Goal: Task Accomplishment & Management: Manage account settings

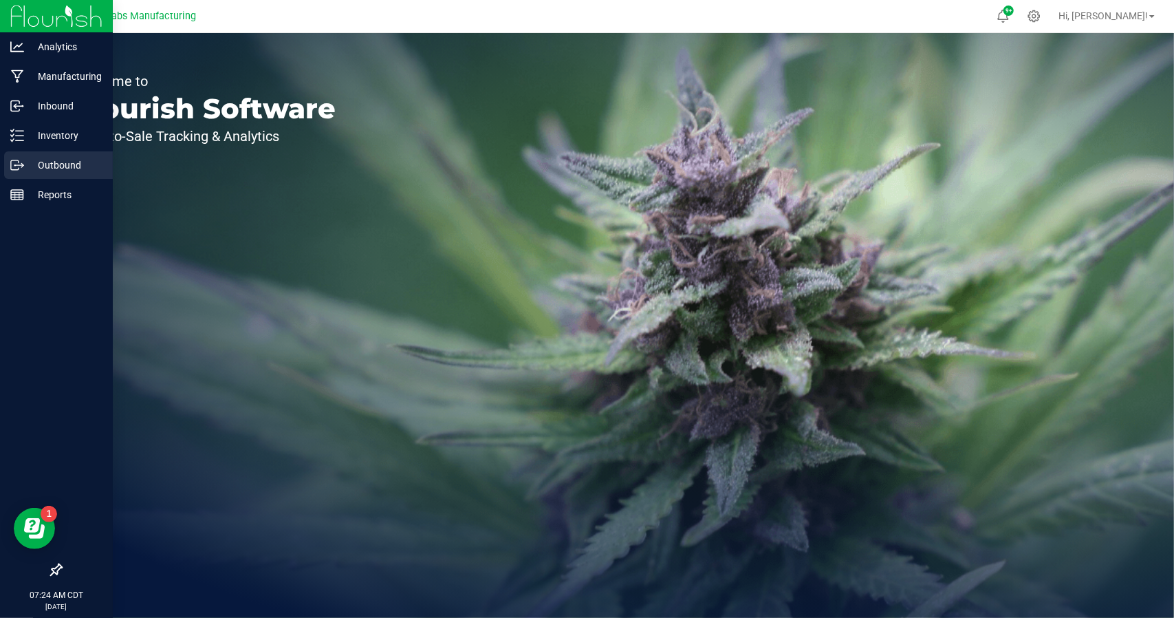
click at [60, 163] on p "Outbound" at bounding box center [65, 165] width 83 height 17
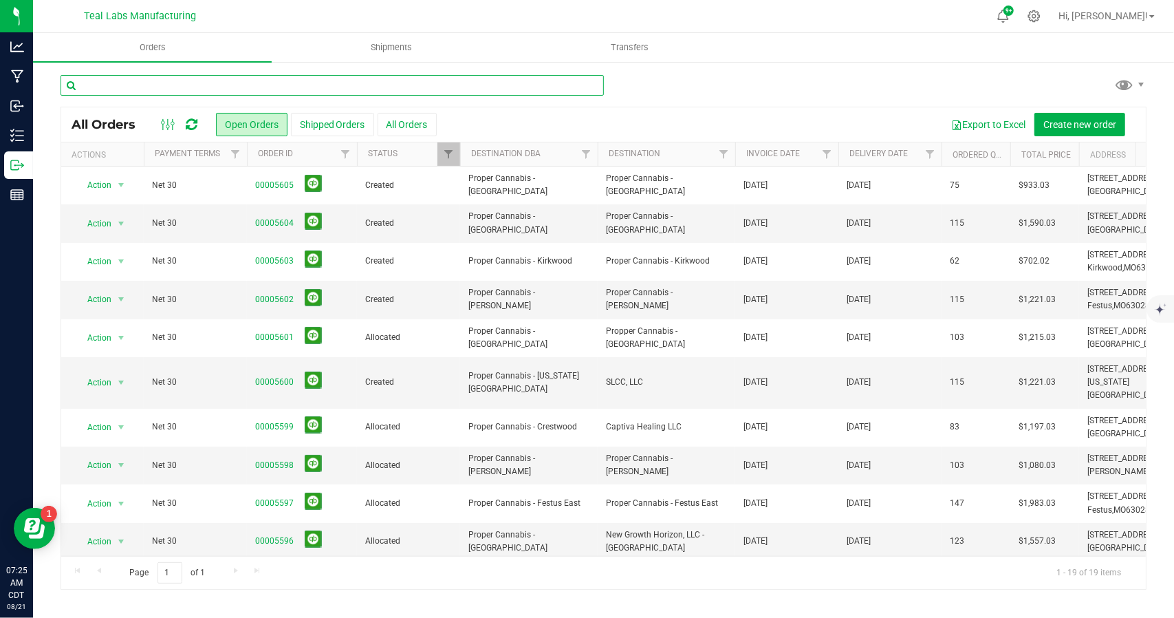
click at [241, 85] on input "text" at bounding box center [333, 85] width 544 height 21
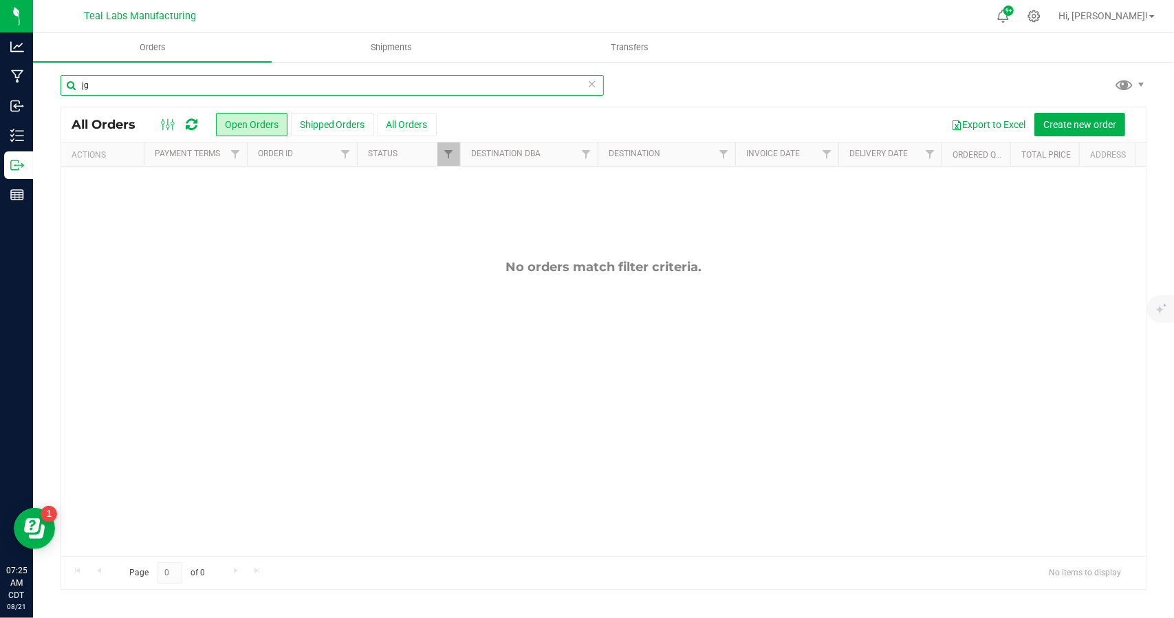
type input "jg"
click at [454, 156] on span "Filter" at bounding box center [448, 154] width 11 height 11
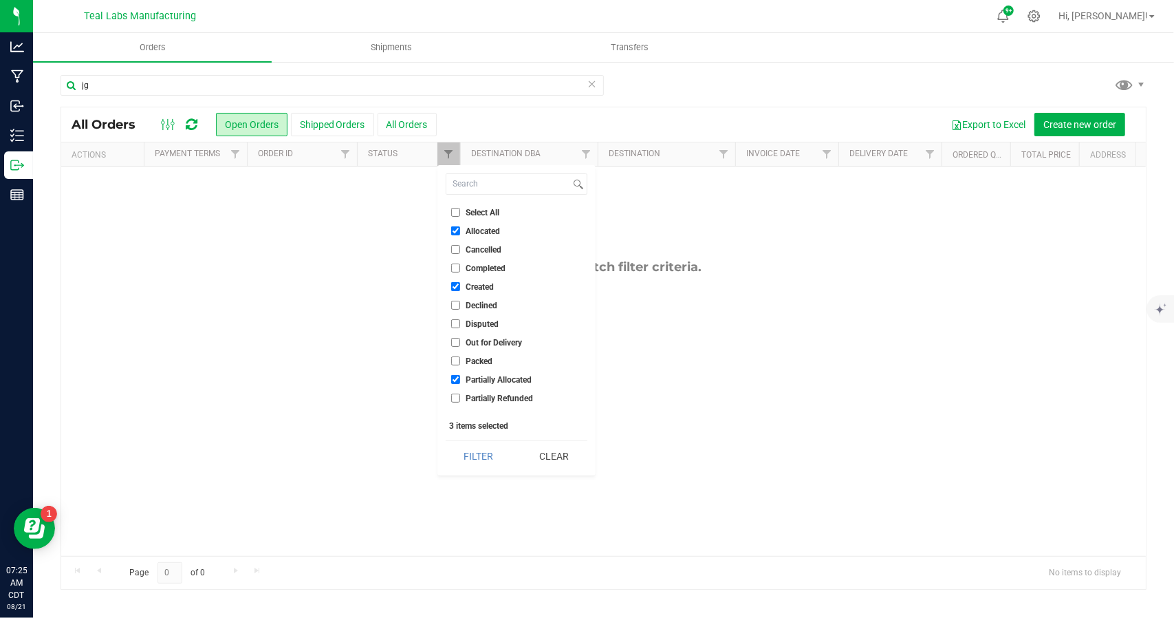
click at [456, 208] on input "Select All" at bounding box center [455, 212] width 9 height 9
checkbox input "true"
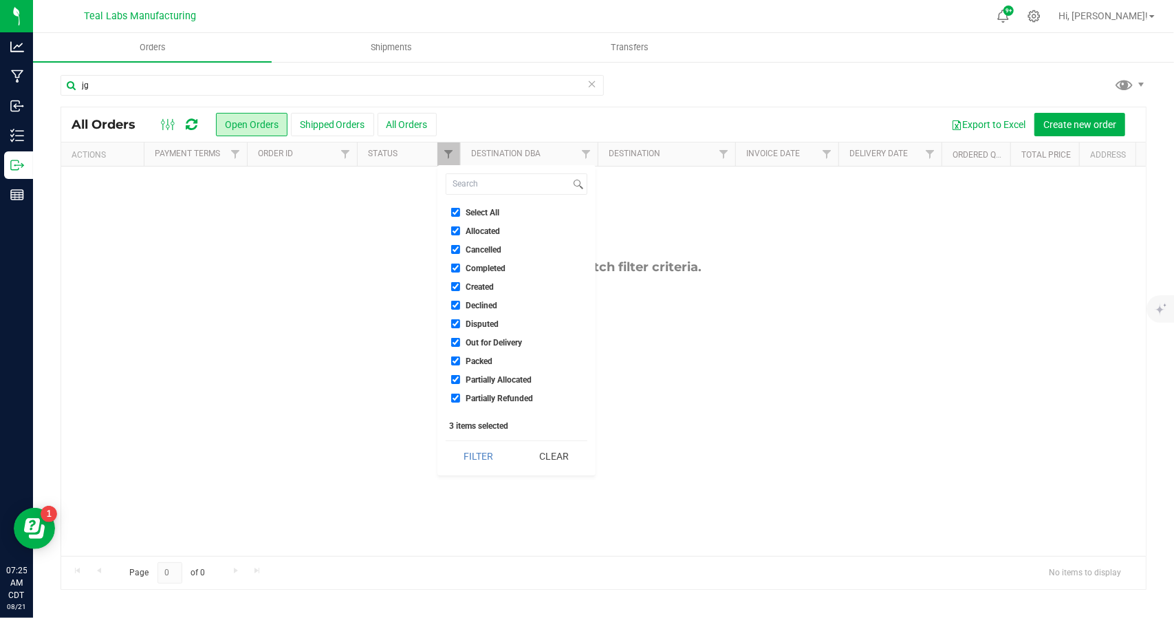
checkbox input "true"
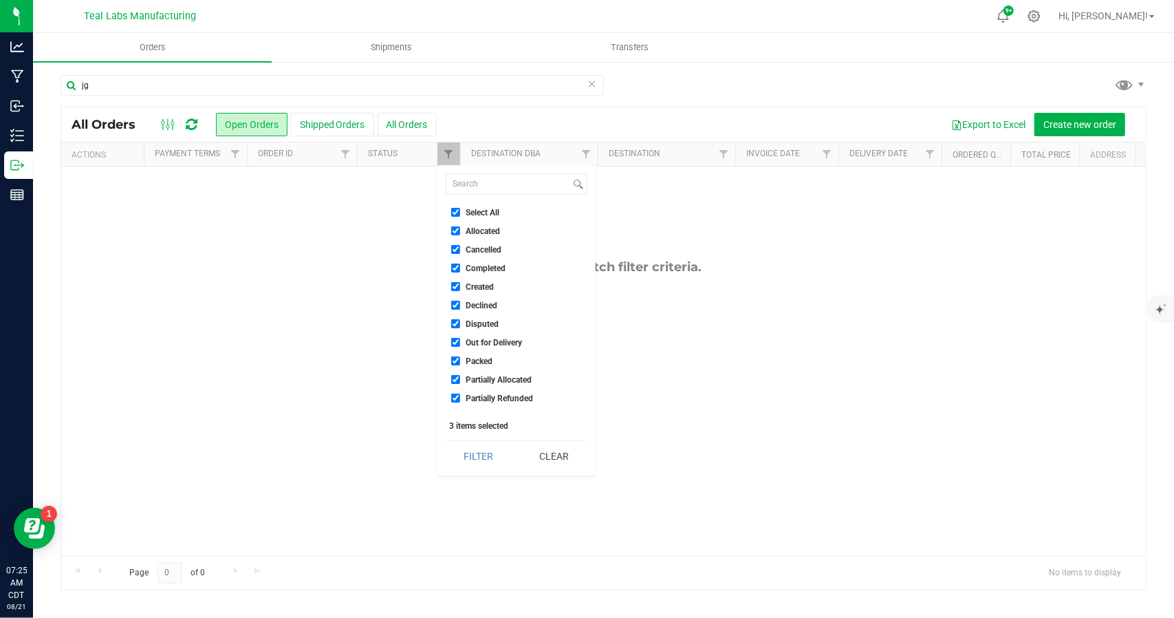
checkbox input "true"
click at [487, 467] on button "Filter" at bounding box center [479, 456] width 66 height 30
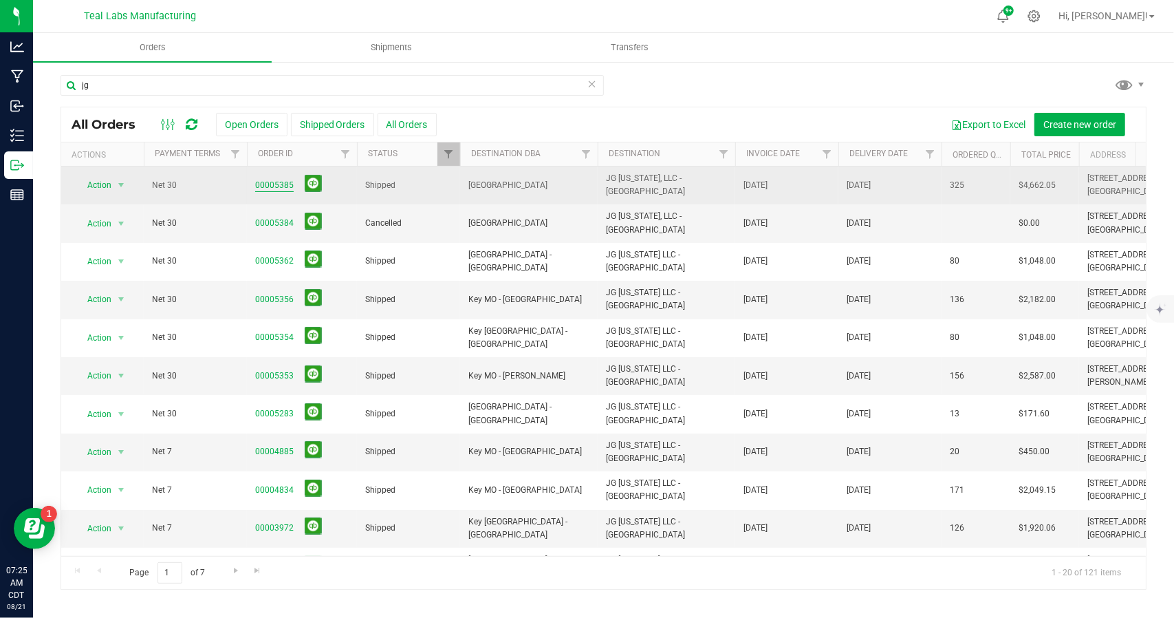
click at [275, 185] on link "00005385" at bounding box center [274, 185] width 39 height 13
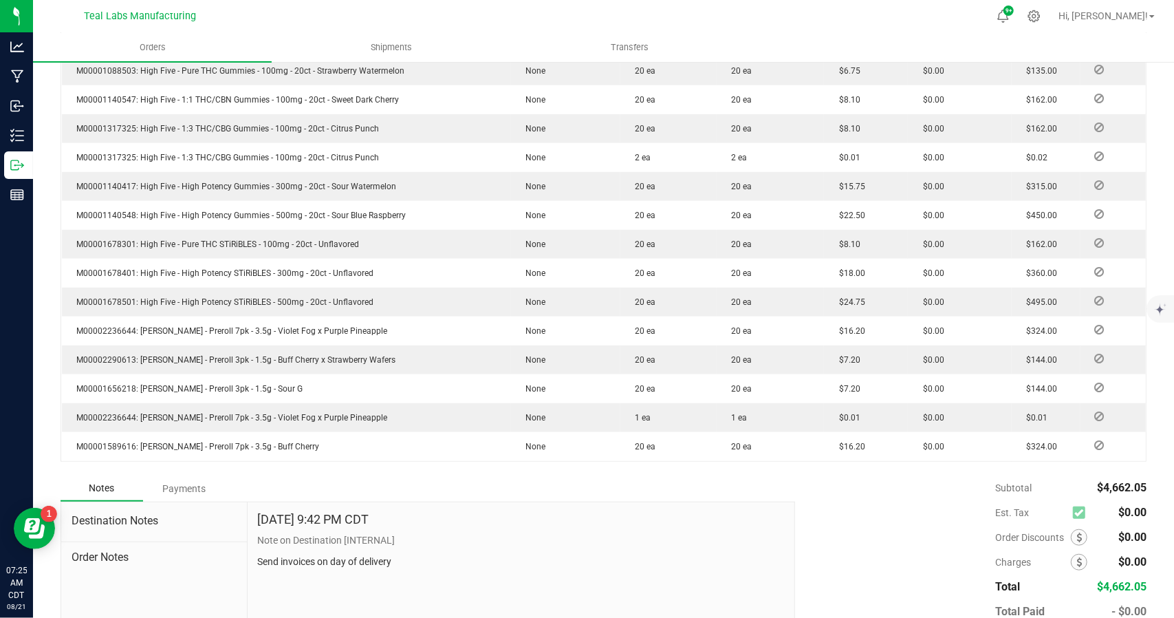
scroll to position [636, 0]
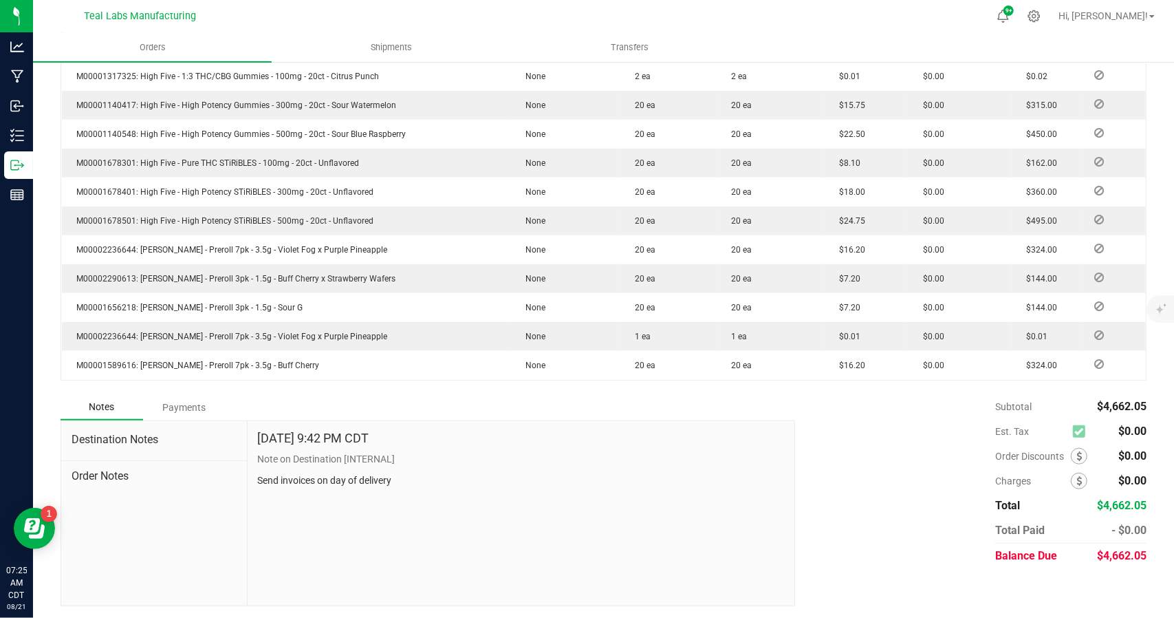
click at [178, 409] on div "Payments" at bounding box center [184, 407] width 83 height 25
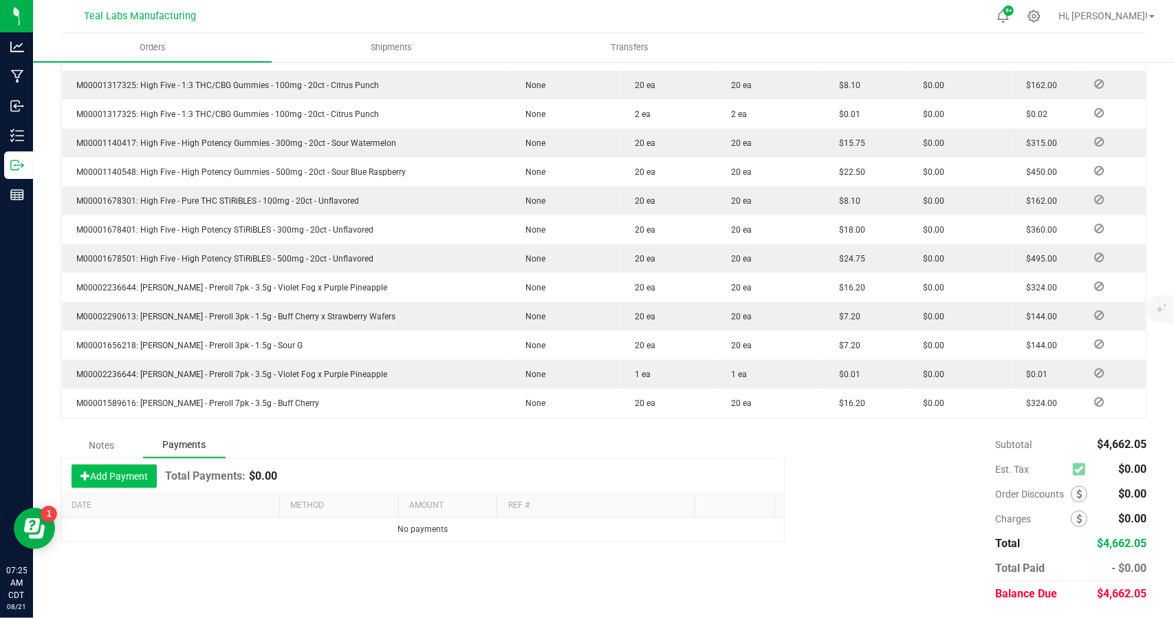
click at [125, 470] on button "Add Payment" at bounding box center [114, 475] width 85 height 23
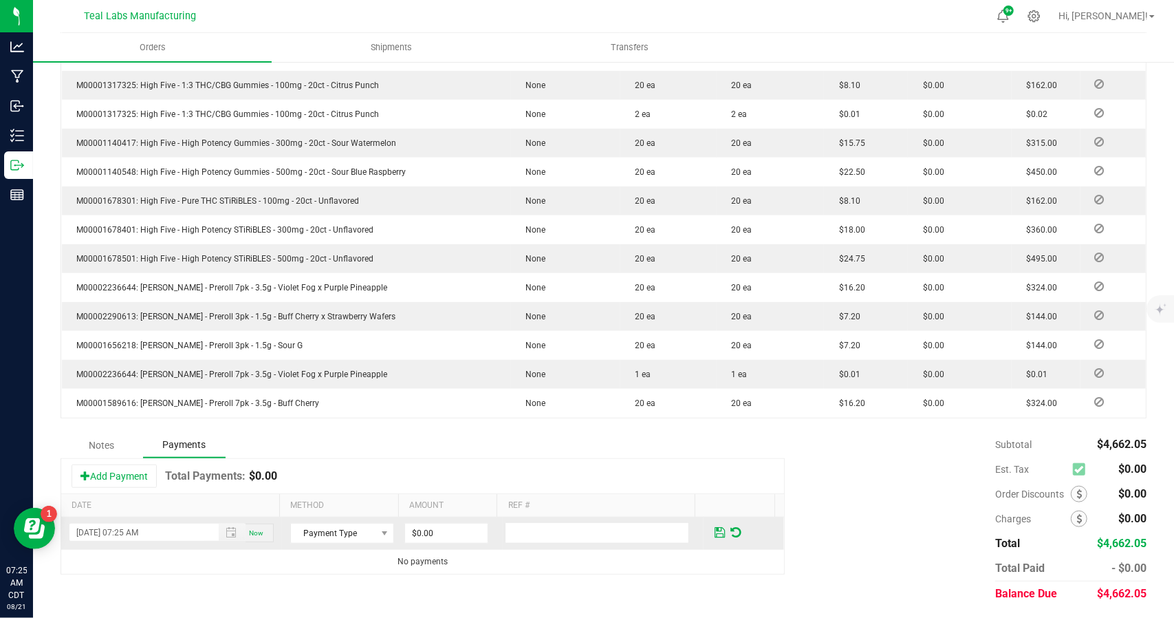
click at [389, 537] on td "Payment Type" at bounding box center [342, 533] width 120 height 32
click at [380, 533] on span at bounding box center [385, 533] width 11 height 11
click at [348, 476] on li "ACH & Bank Transfer" at bounding box center [336, 469] width 100 height 19
click at [448, 535] on input "0" at bounding box center [446, 533] width 83 height 19
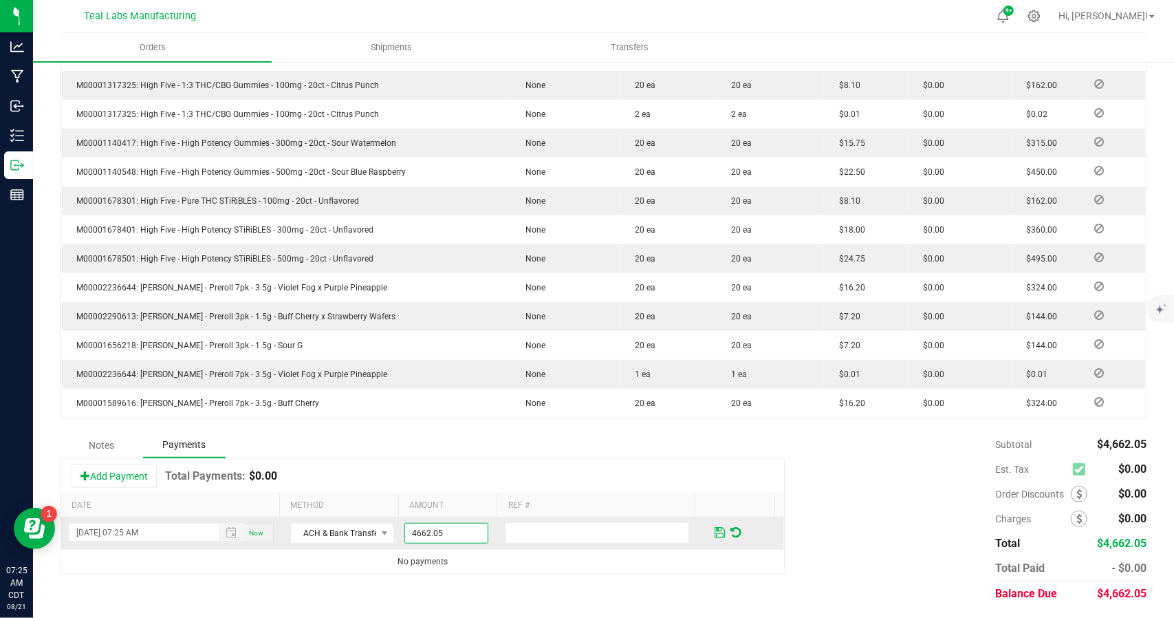
type input "$4,662.05"
click at [715, 530] on span at bounding box center [720, 532] width 10 height 12
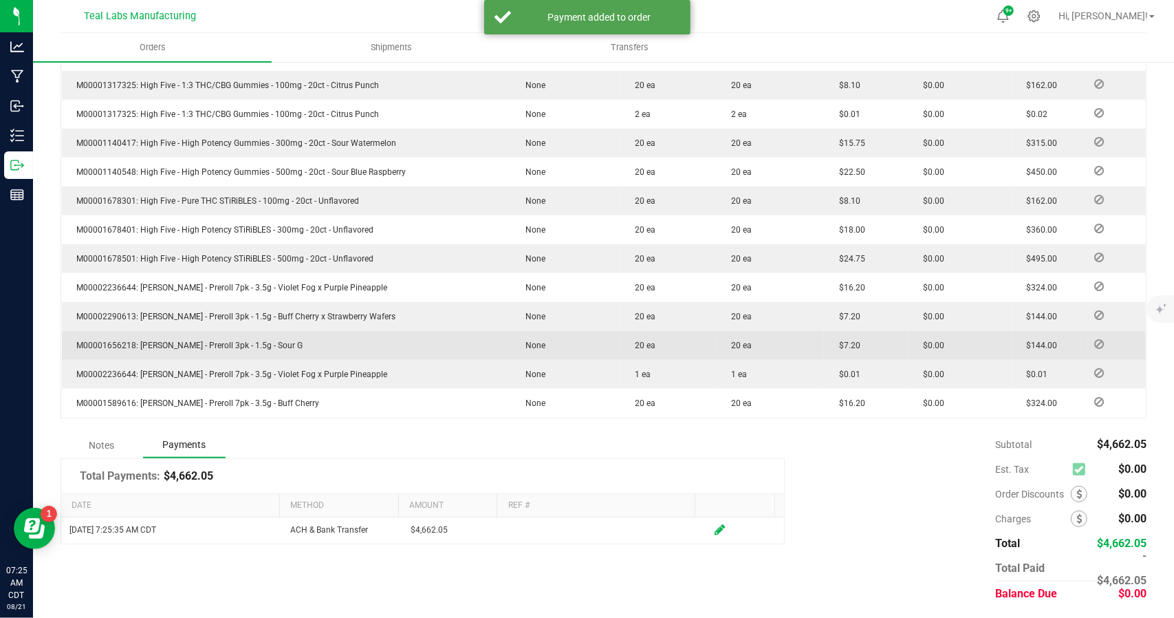
scroll to position [0, 0]
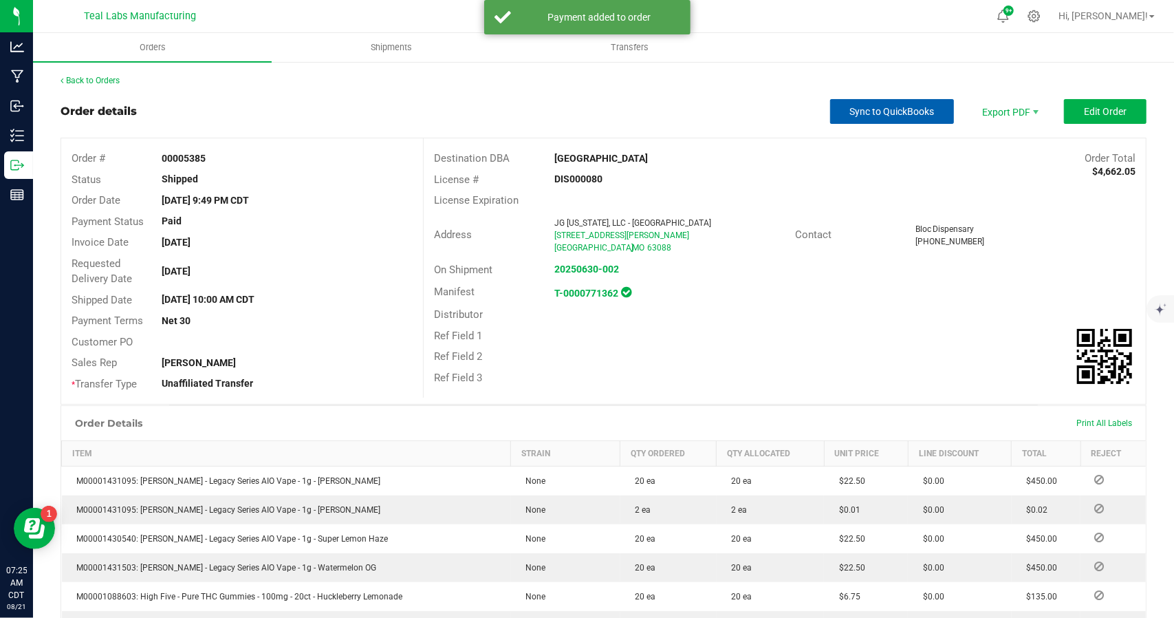
click at [890, 103] on button "Sync to QuickBooks" at bounding box center [892, 111] width 124 height 25
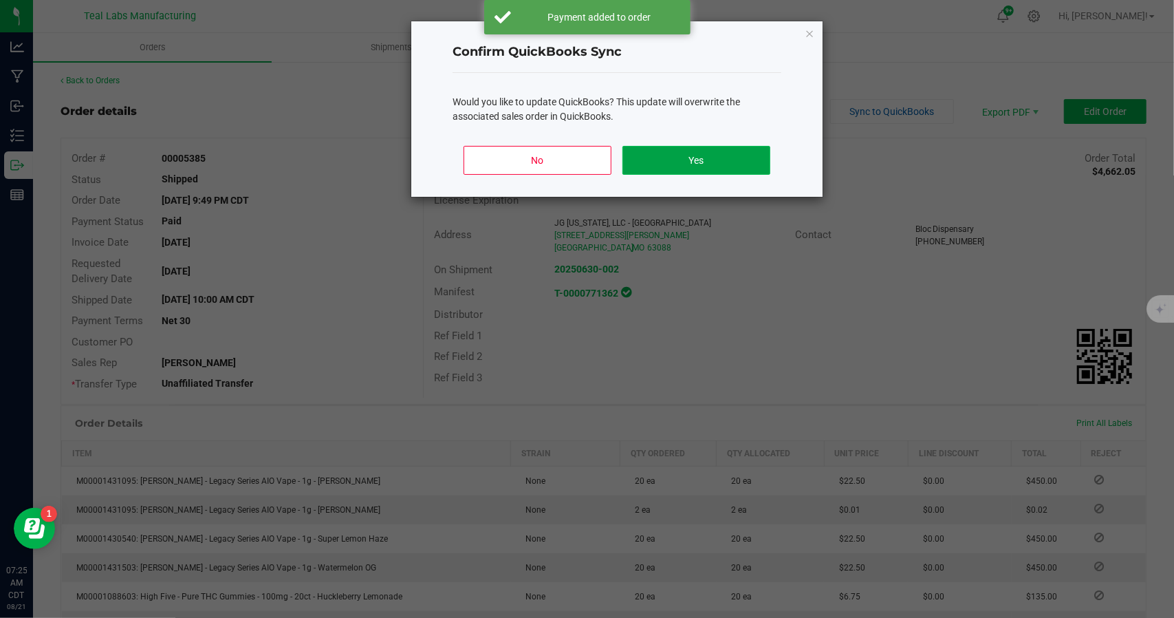
click at [688, 163] on button "Yes" at bounding box center [697, 160] width 148 height 29
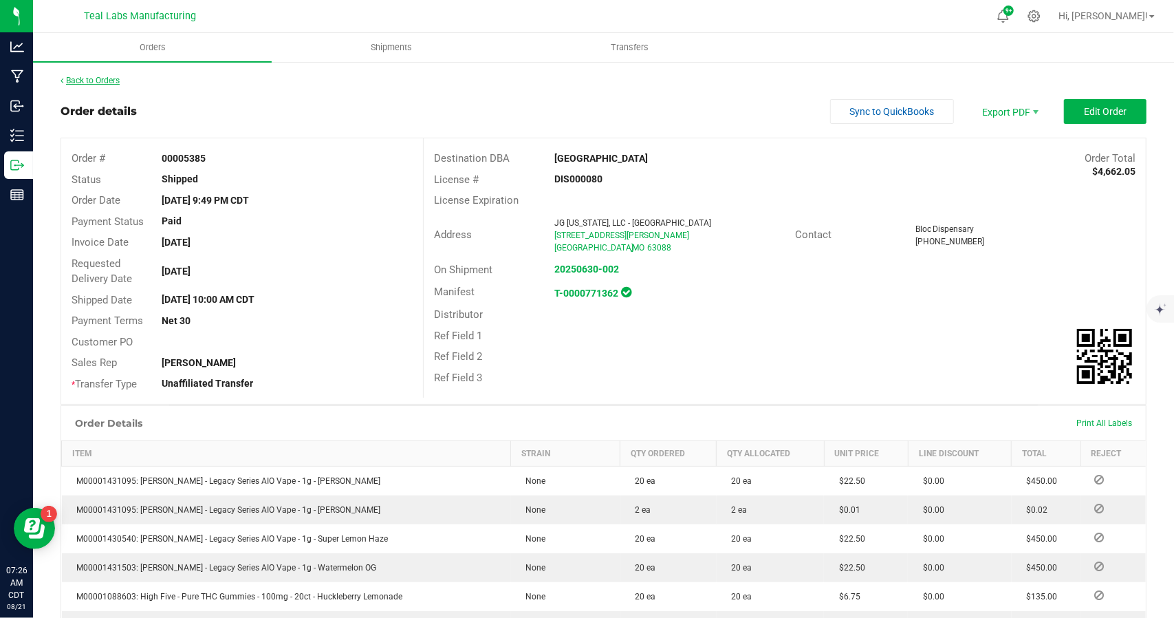
click at [110, 79] on link "Back to Orders" at bounding box center [90, 81] width 59 height 10
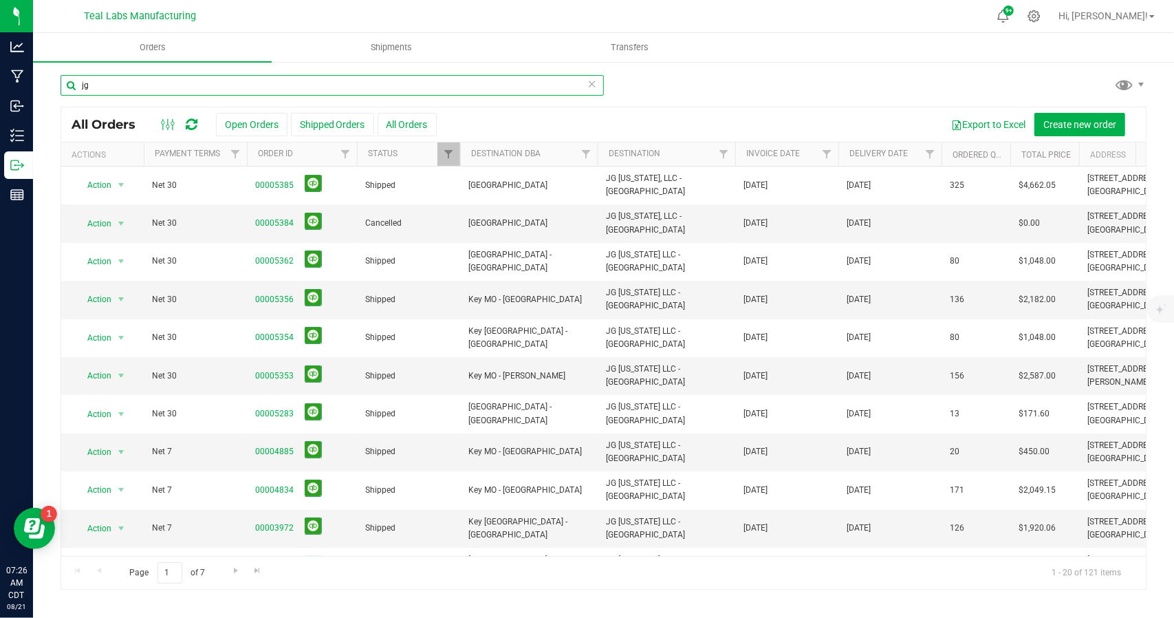
click at [337, 90] on input "jg" at bounding box center [333, 85] width 544 height 21
type input "j"
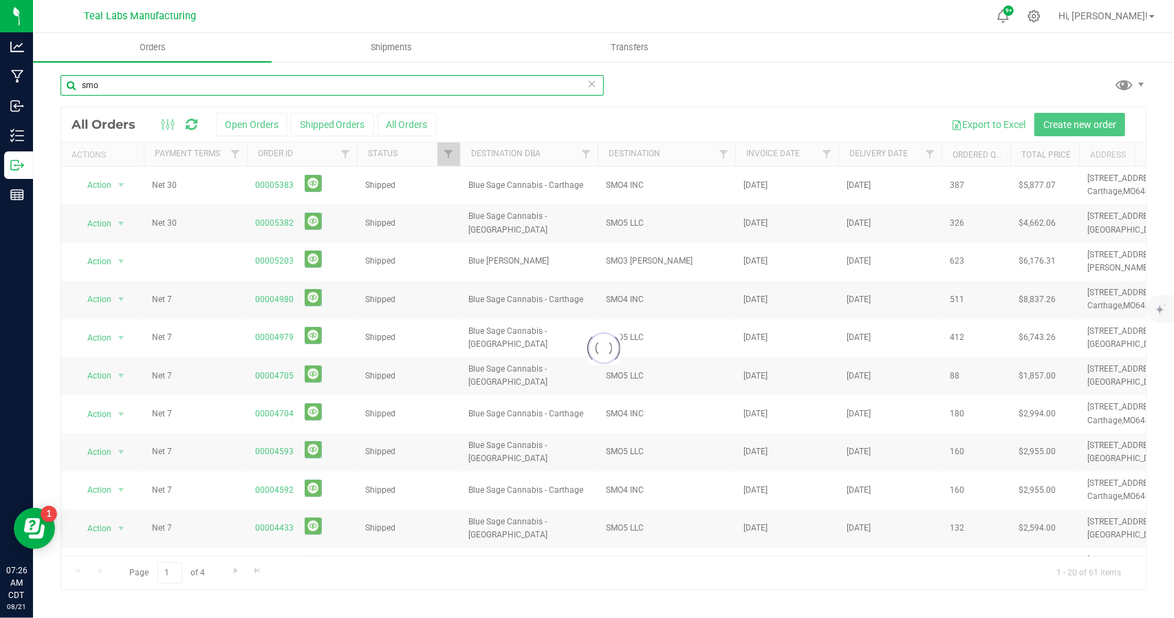
type input "smo"
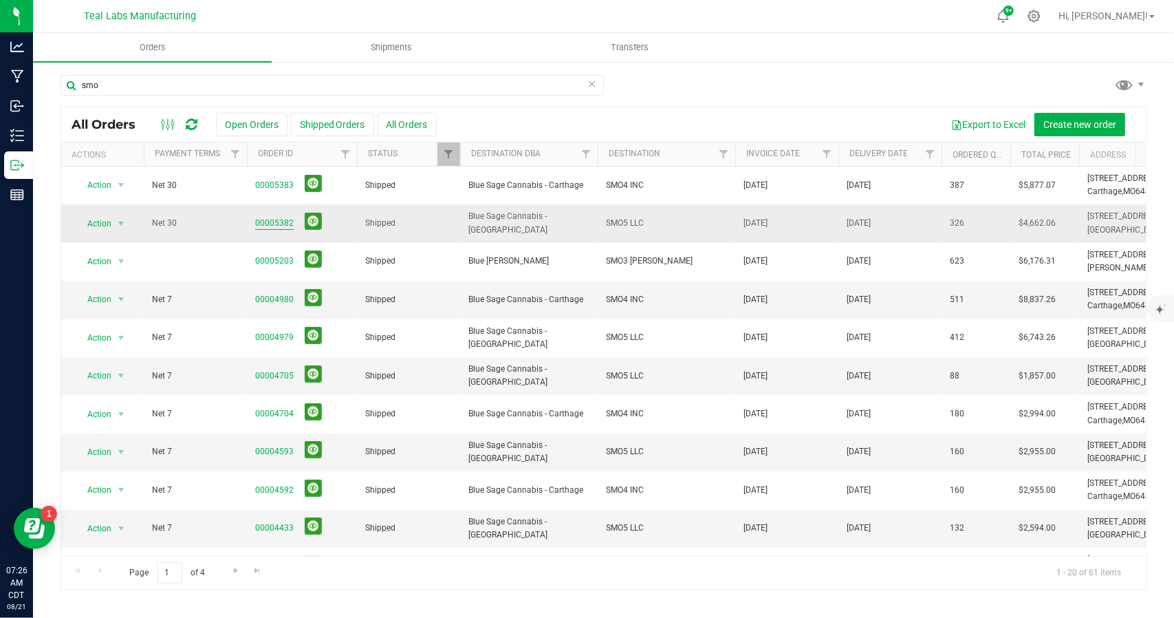
click at [267, 219] on link "00005382" at bounding box center [274, 223] width 39 height 13
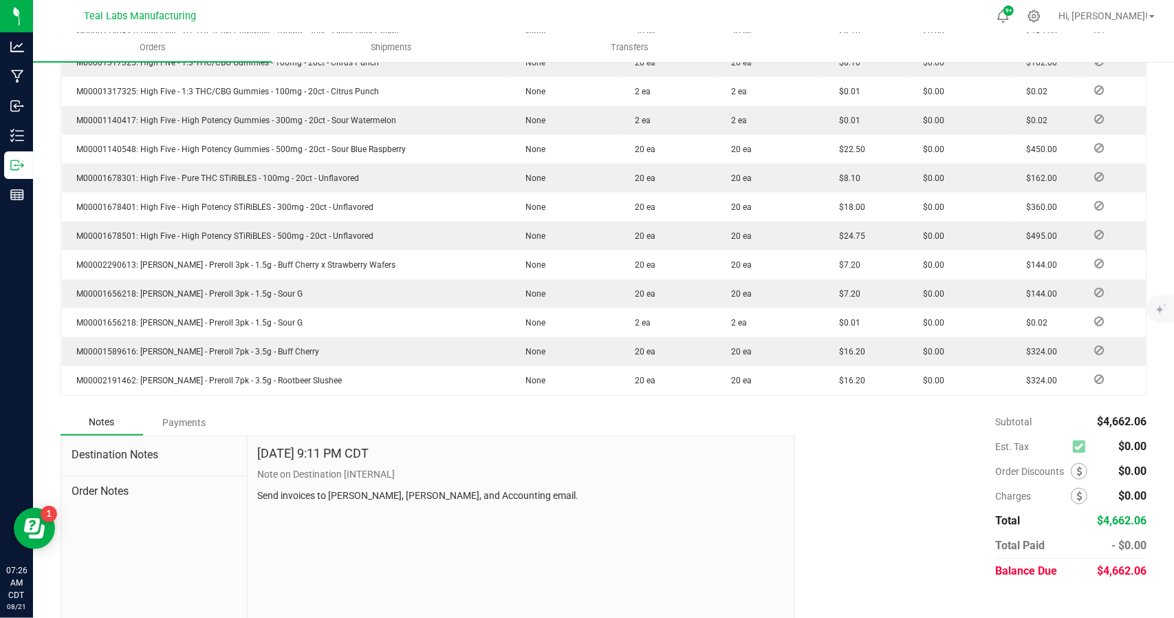
scroll to position [636, 0]
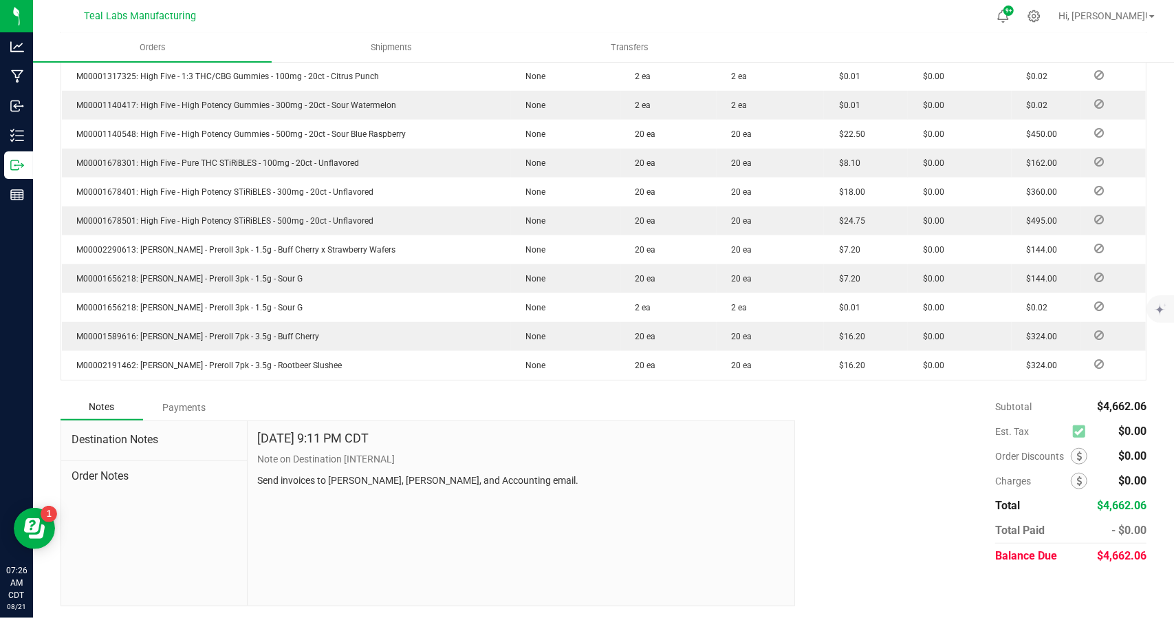
click at [186, 406] on div "Payments" at bounding box center [184, 407] width 83 height 25
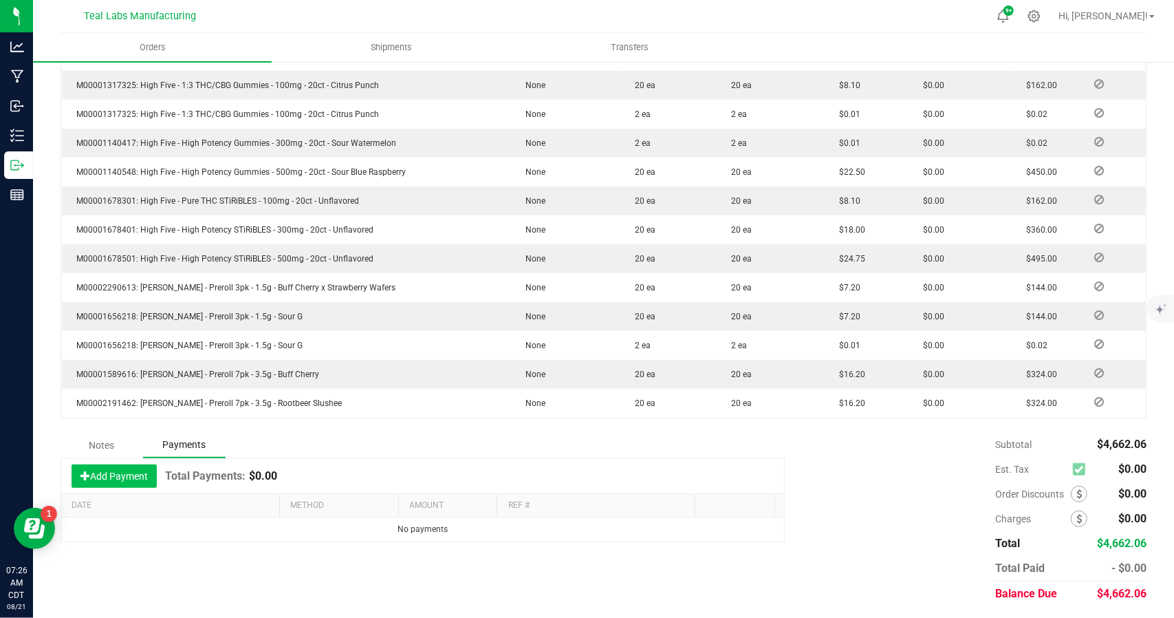
click at [129, 478] on button "Add Payment" at bounding box center [114, 475] width 85 height 23
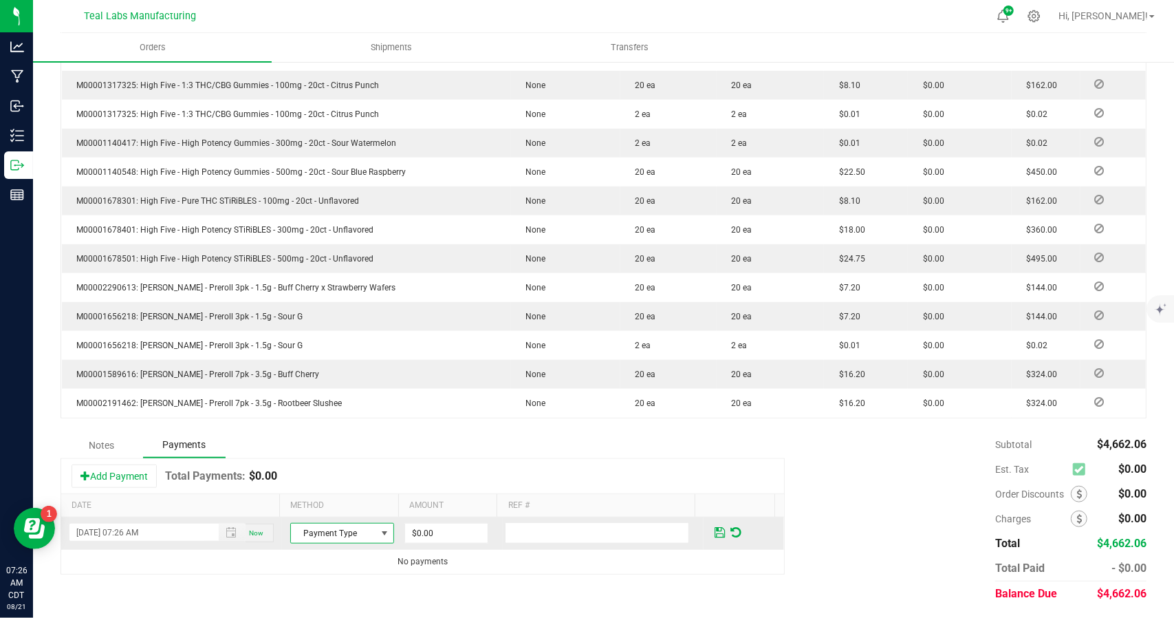
click at [380, 533] on span at bounding box center [385, 533] width 11 height 11
click at [340, 471] on li "ACH & Bank Transfer" at bounding box center [336, 469] width 100 height 19
click at [451, 528] on input "0" at bounding box center [446, 533] width 83 height 19
type input "$4,662.06"
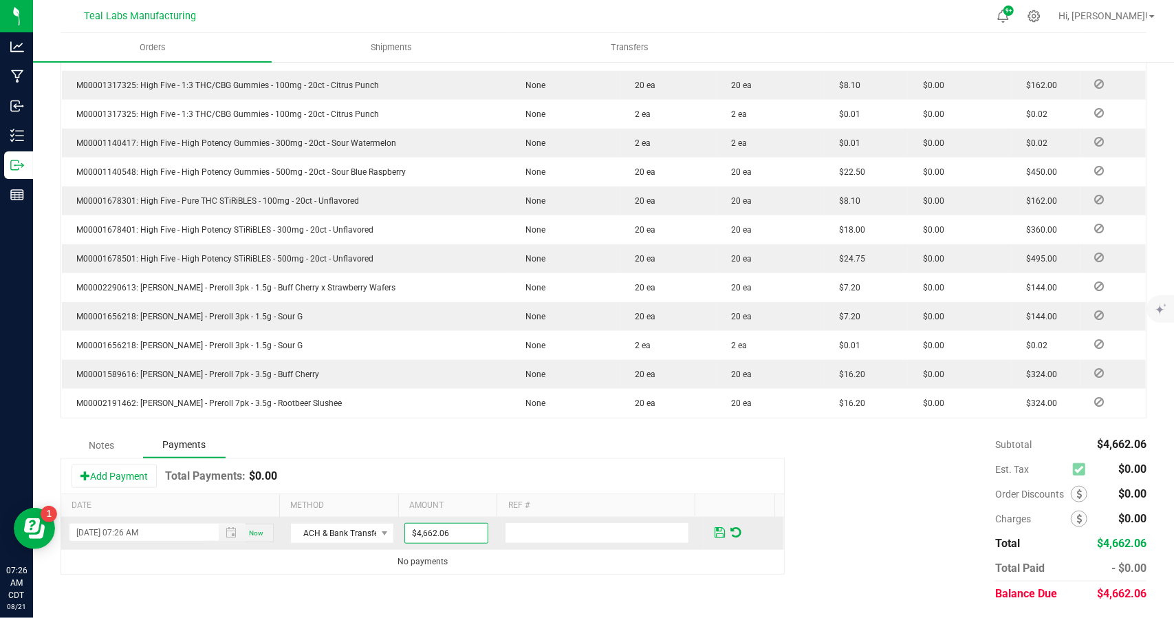
click at [715, 531] on span at bounding box center [720, 532] width 10 height 12
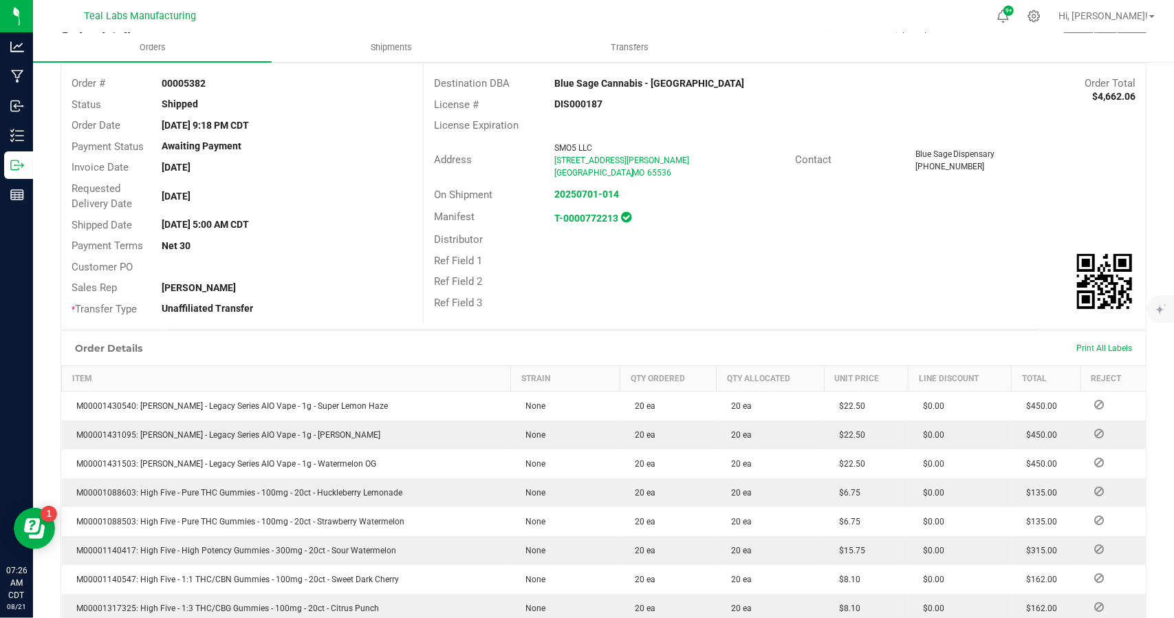
scroll to position [0, 0]
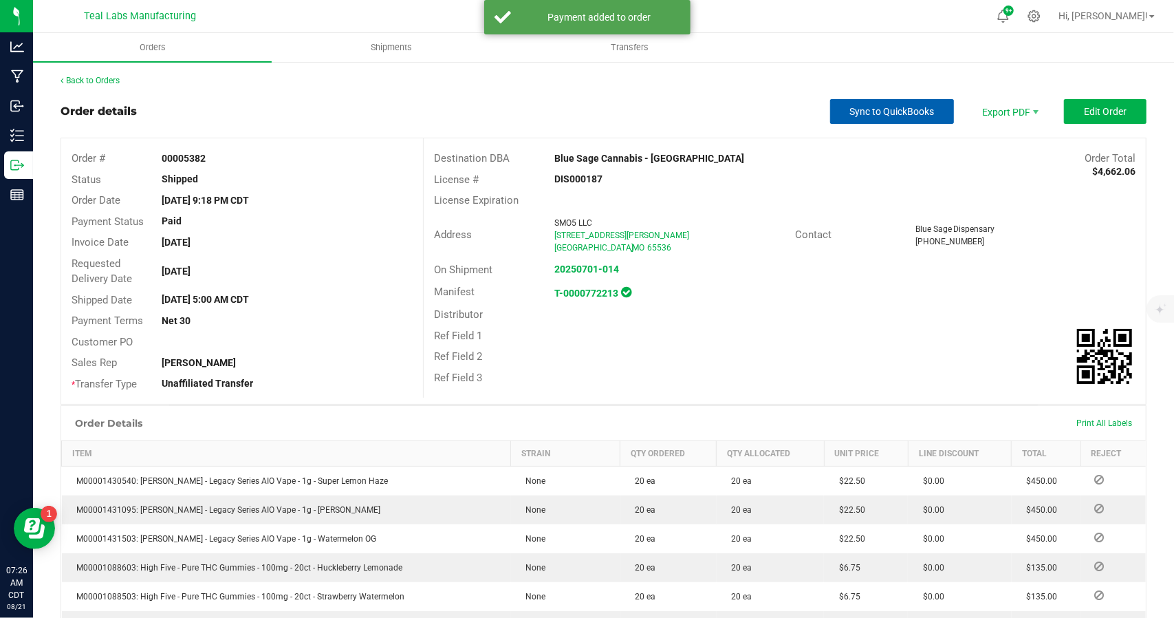
click at [883, 114] on span "Sync to QuickBooks" at bounding box center [892, 111] width 85 height 11
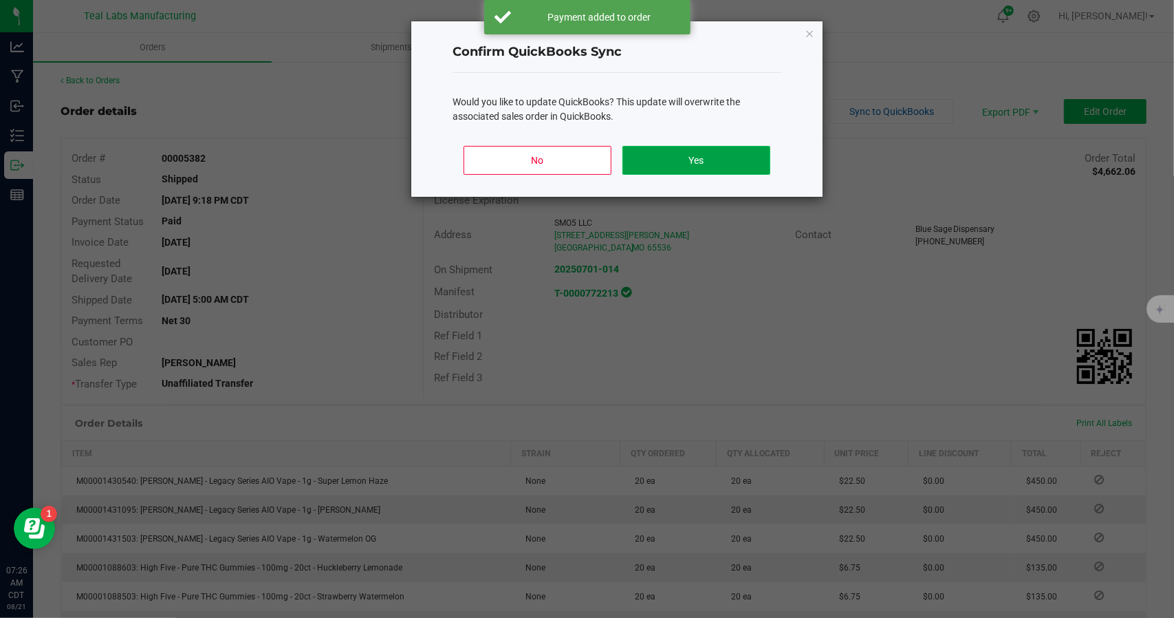
click at [709, 157] on button "Yes" at bounding box center [697, 160] width 148 height 29
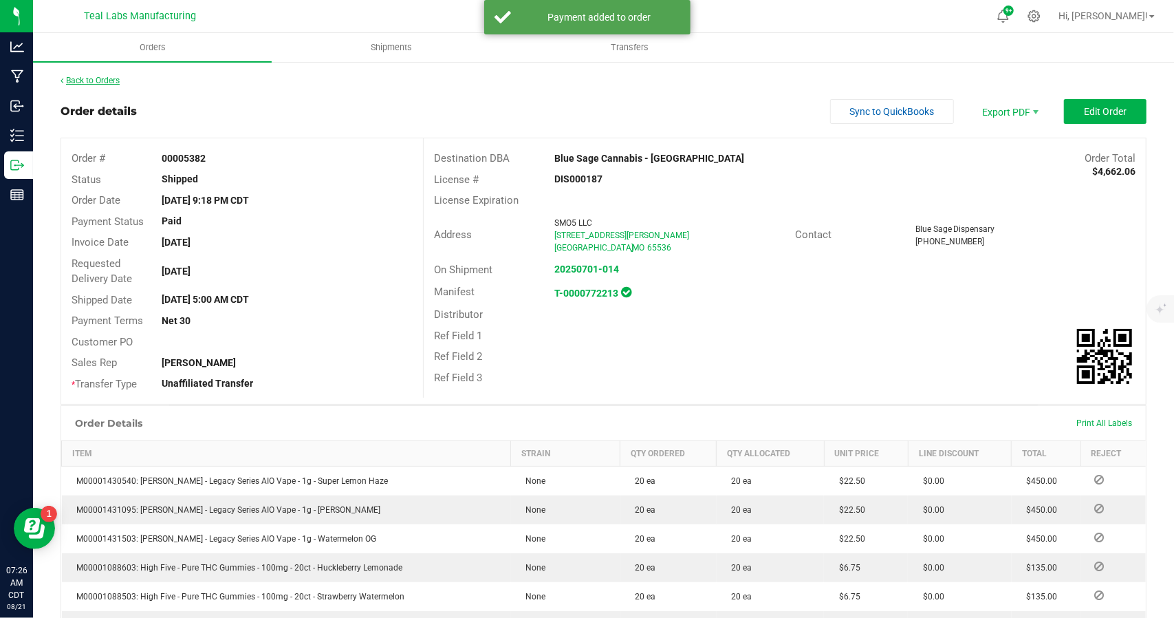
click at [110, 79] on link "Back to Orders" at bounding box center [90, 81] width 59 height 10
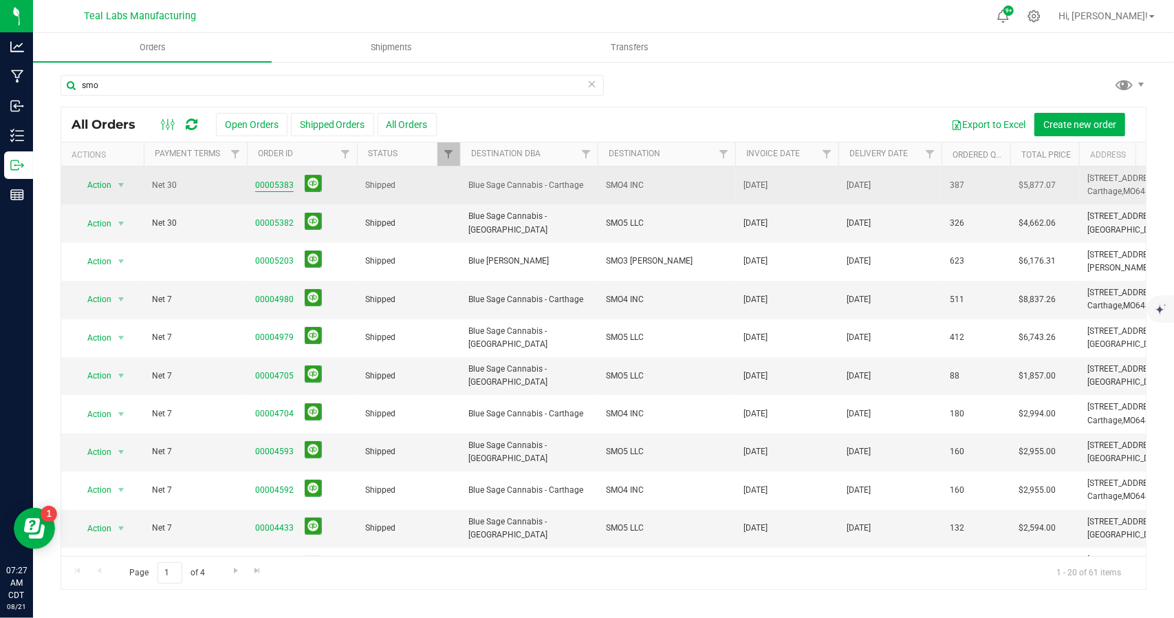
click at [274, 182] on link "00005383" at bounding box center [274, 185] width 39 height 13
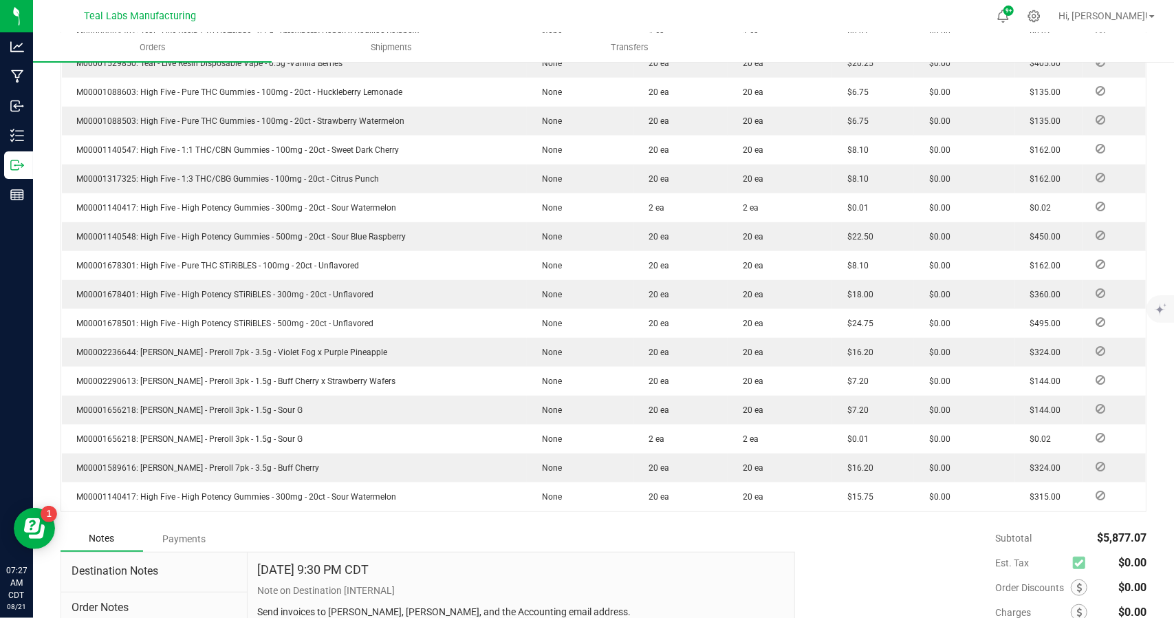
scroll to position [751, 0]
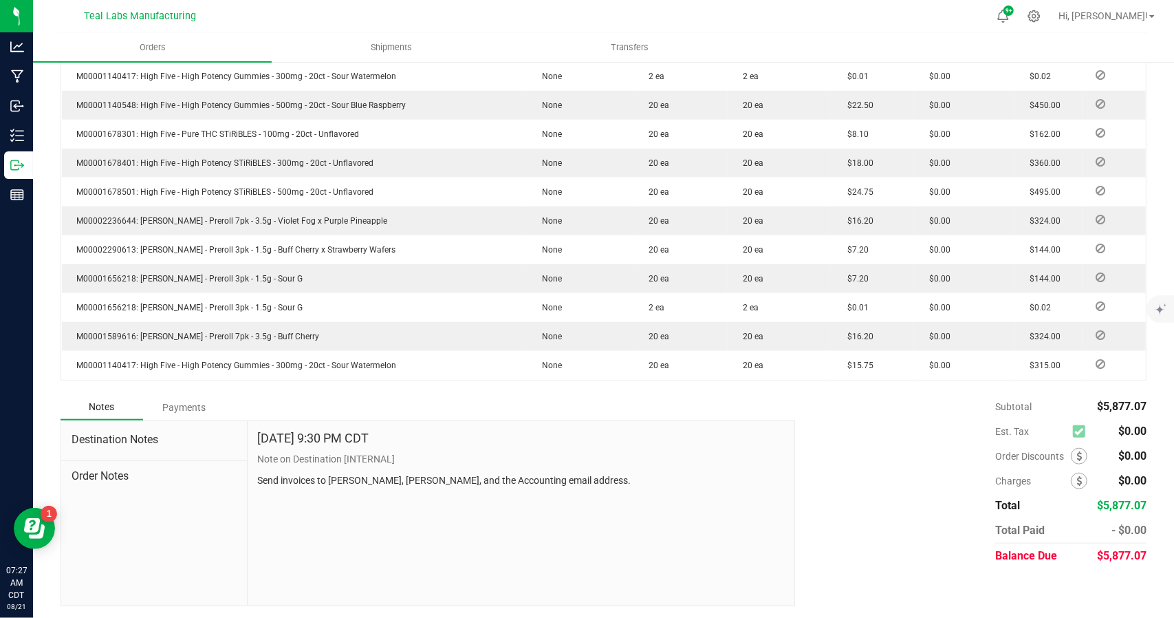
click at [194, 409] on div "Payments" at bounding box center [184, 407] width 83 height 25
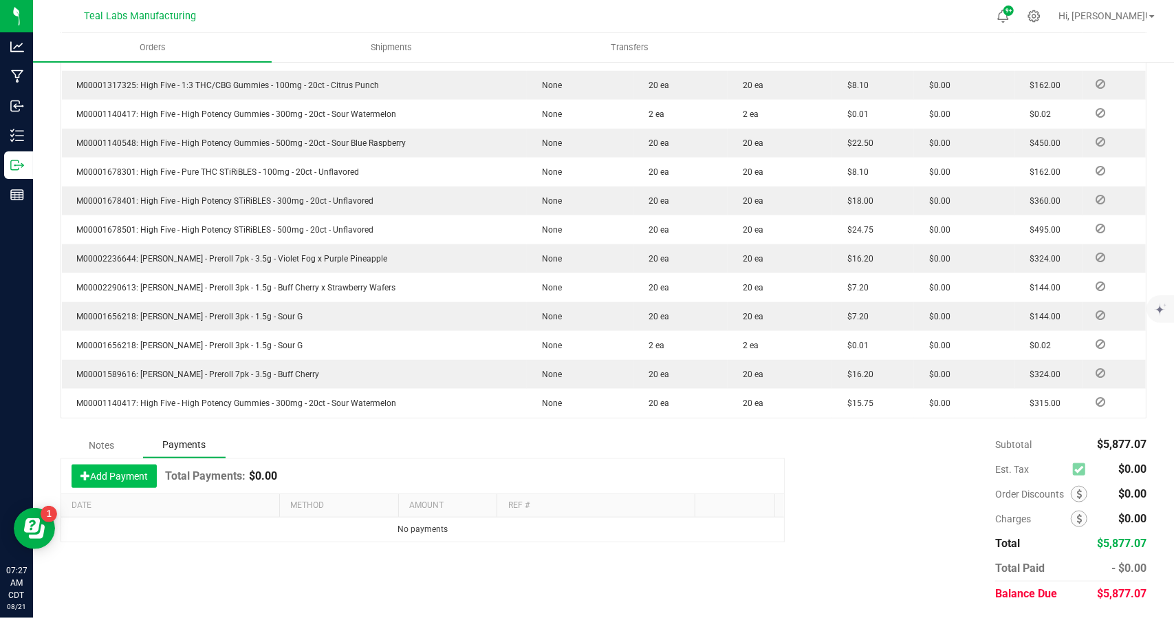
click at [140, 466] on button "Add Payment" at bounding box center [114, 475] width 85 height 23
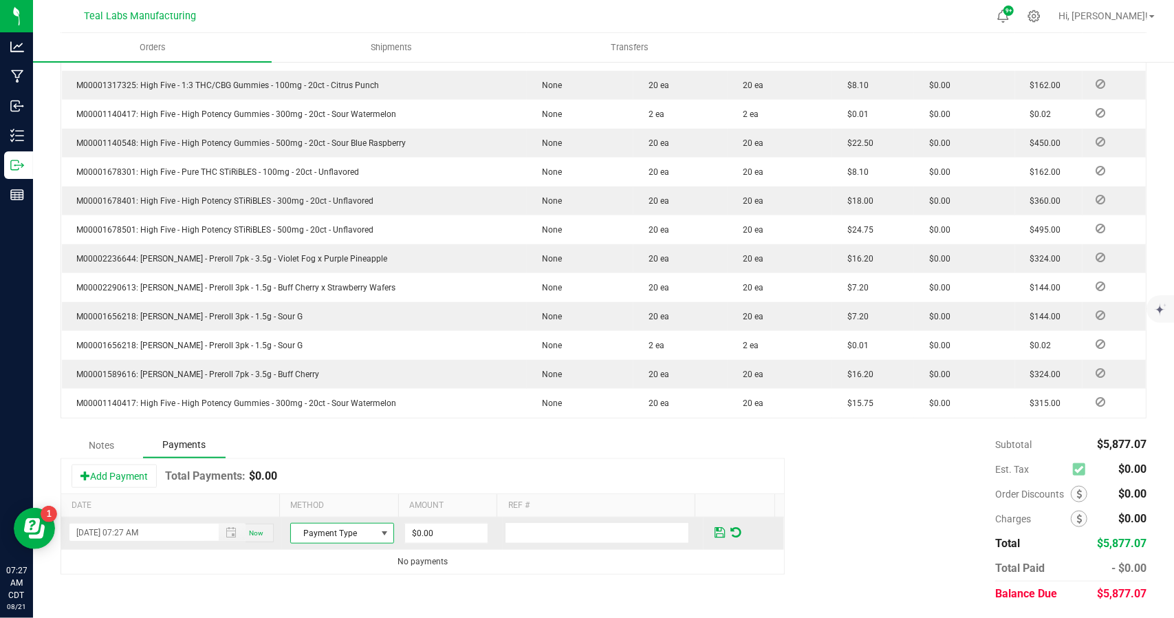
click at [359, 532] on span "Payment Type" at bounding box center [333, 533] width 85 height 19
click at [337, 470] on li "ACH & Bank Transfer" at bounding box center [336, 469] width 100 height 19
click at [436, 529] on input "0" at bounding box center [446, 533] width 83 height 19
type input "$5,877.07"
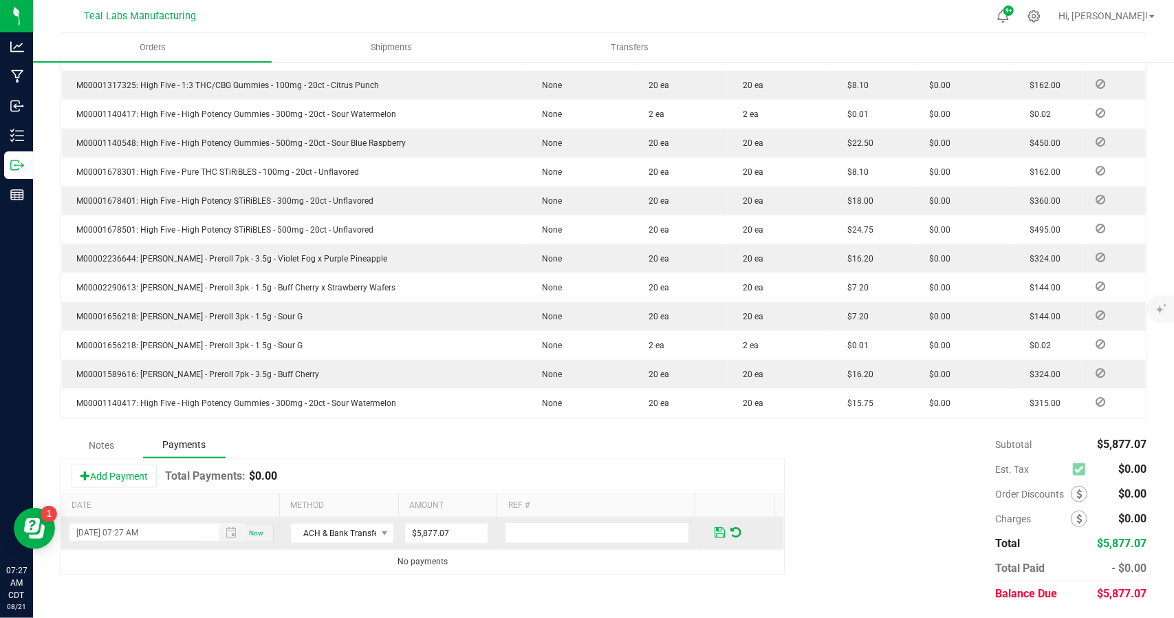
click at [715, 533] on span at bounding box center [720, 532] width 10 height 12
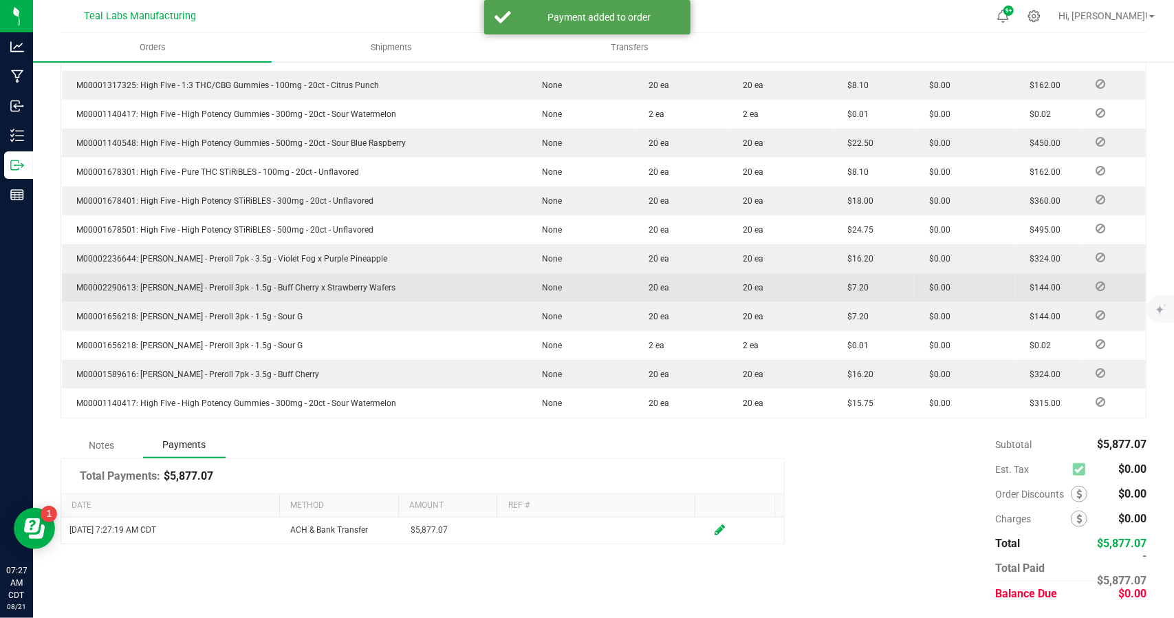
scroll to position [0, 0]
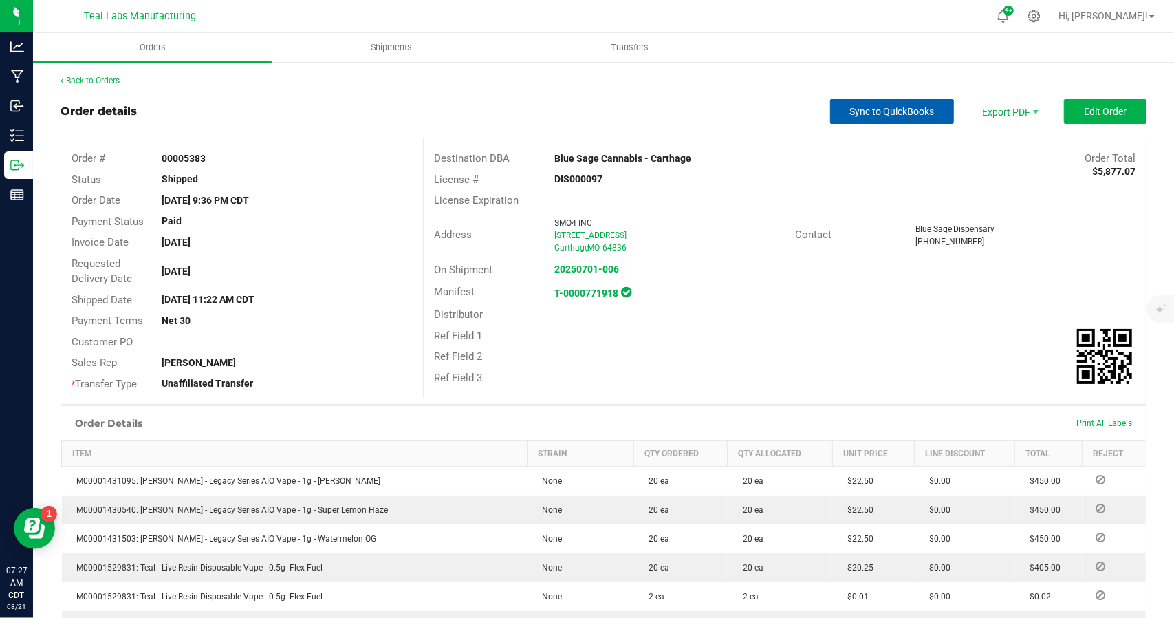
click at [899, 112] on span "Sync to QuickBooks" at bounding box center [892, 111] width 85 height 11
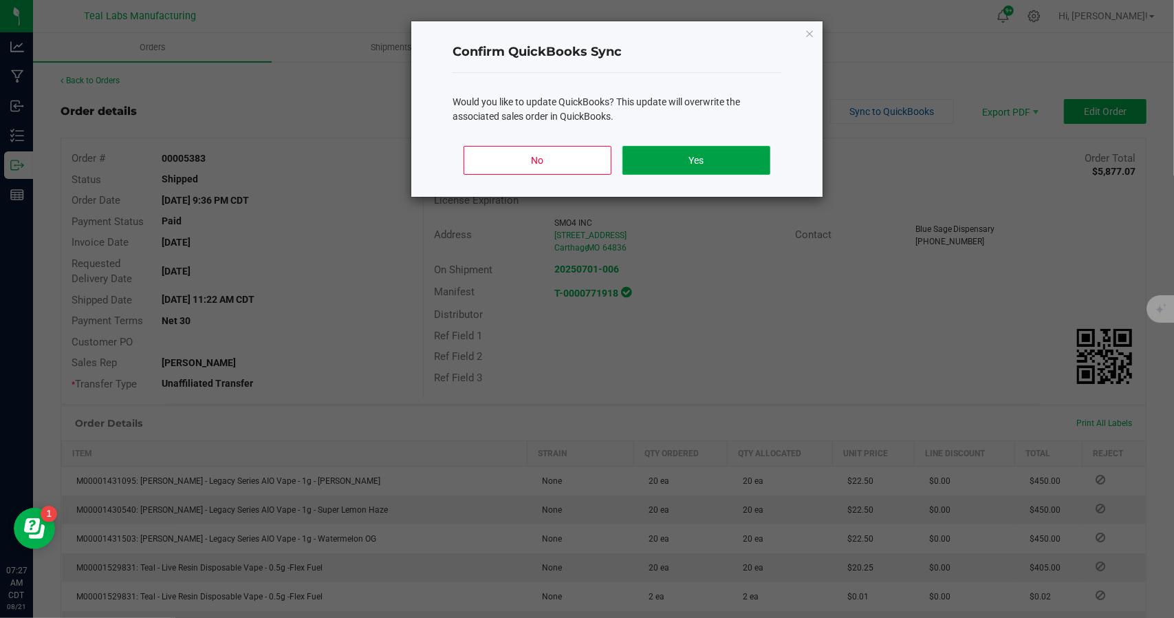
click at [722, 153] on button "Yes" at bounding box center [697, 160] width 148 height 29
